Goal: Contribute content: Add original content to the website for others to see

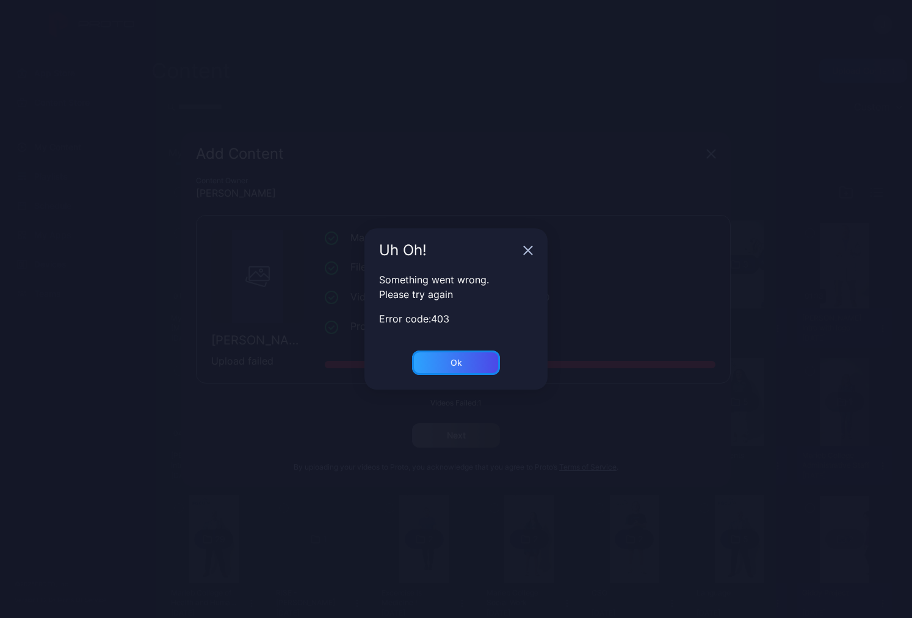
click at [442, 366] on div "Ok" at bounding box center [456, 363] width 88 height 24
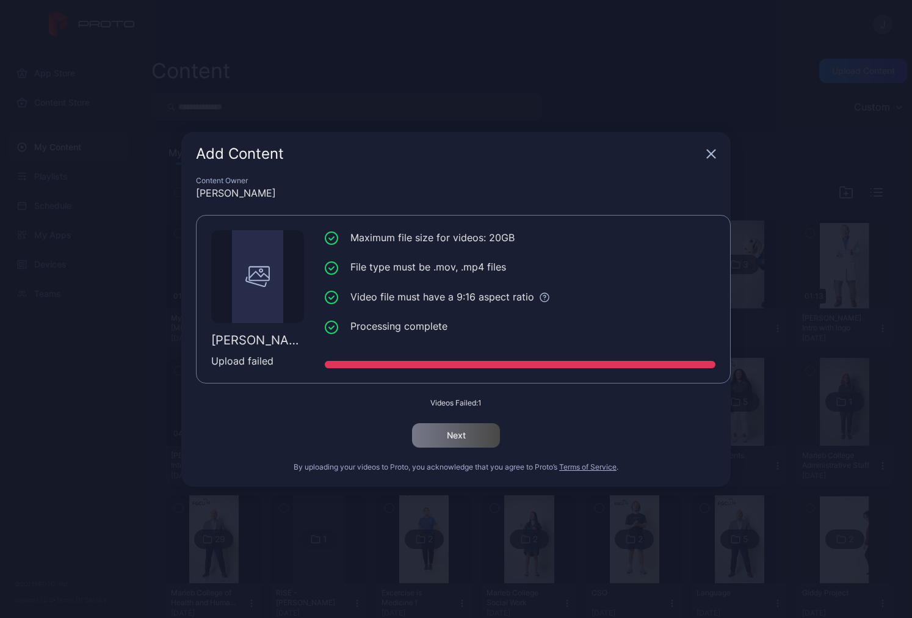
click at [709, 150] on icon "button" at bounding box center [712, 154] width 10 height 10
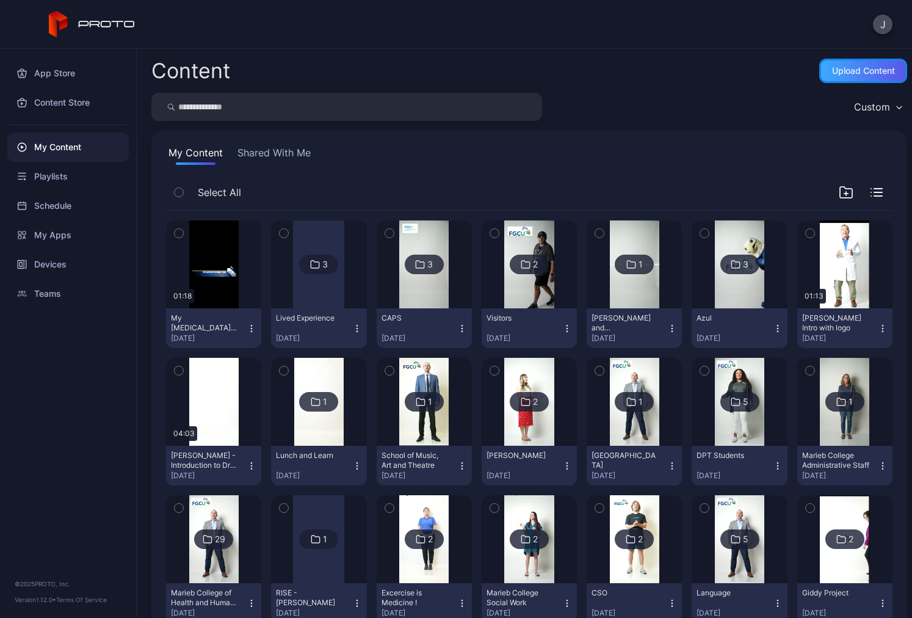
click at [842, 71] on div "Upload Content" at bounding box center [863, 71] width 63 height 10
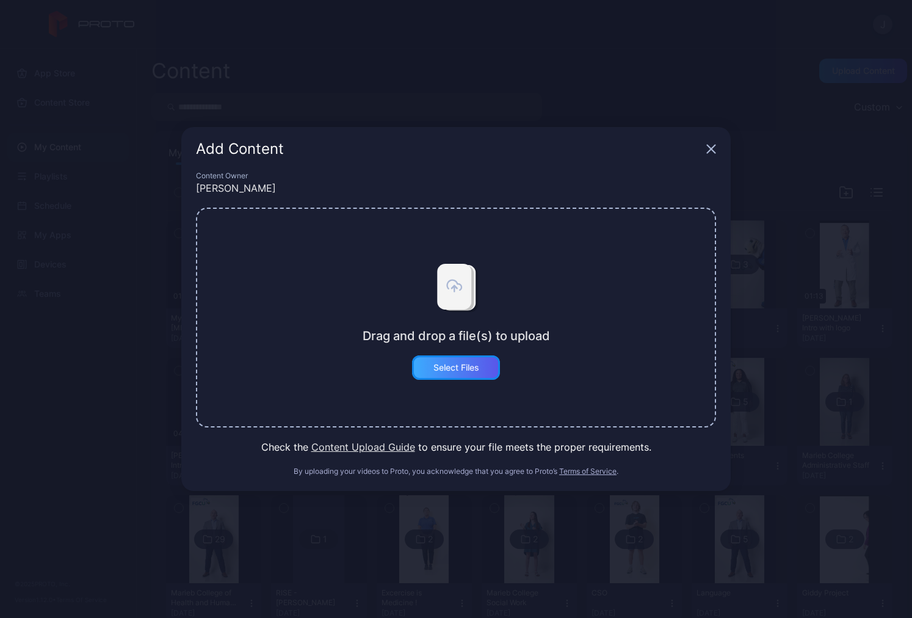
click at [477, 366] on div "Select Files" at bounding box center [457, 368] width 46 height 10
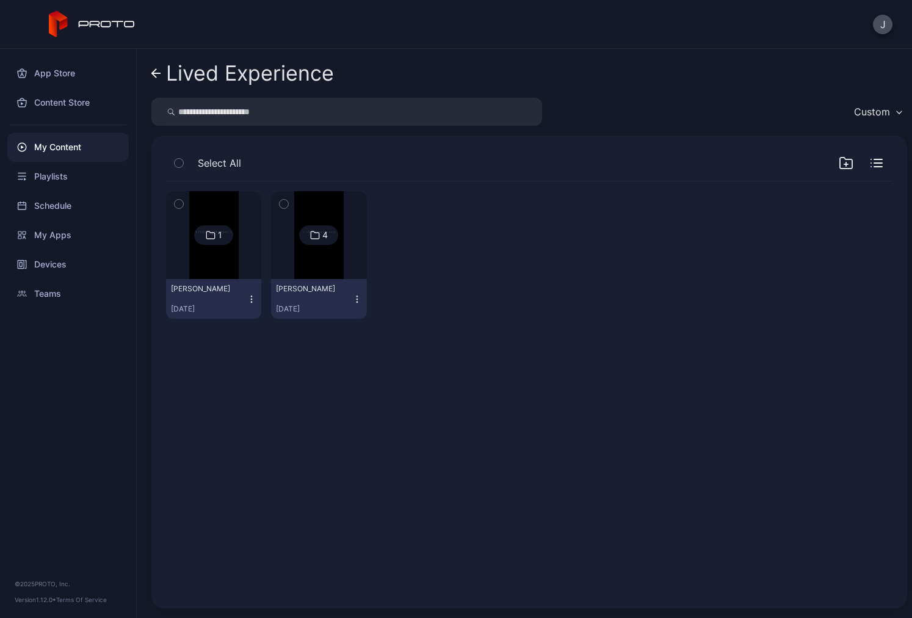
click at [159, 71] on icon at bounding box center [156, 73] width 10 height 10
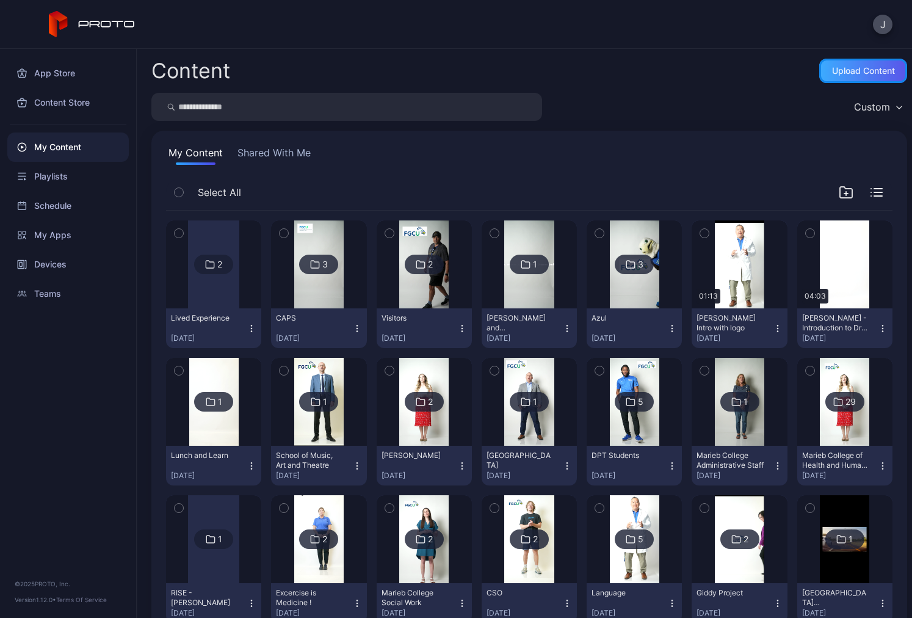
click at [837, 75] on div "Upload Content" at bounding box center [864, 71] width 88 height 24
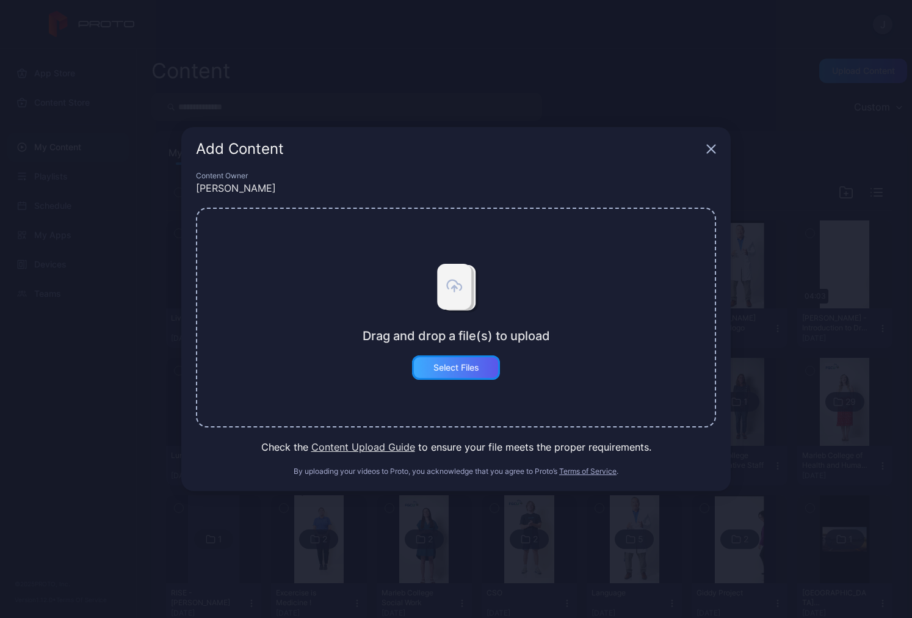
click at [471, 371] on div "Select Files" at bounding box center [457, 368] width 46 height 10
